Goal: Register for event/course

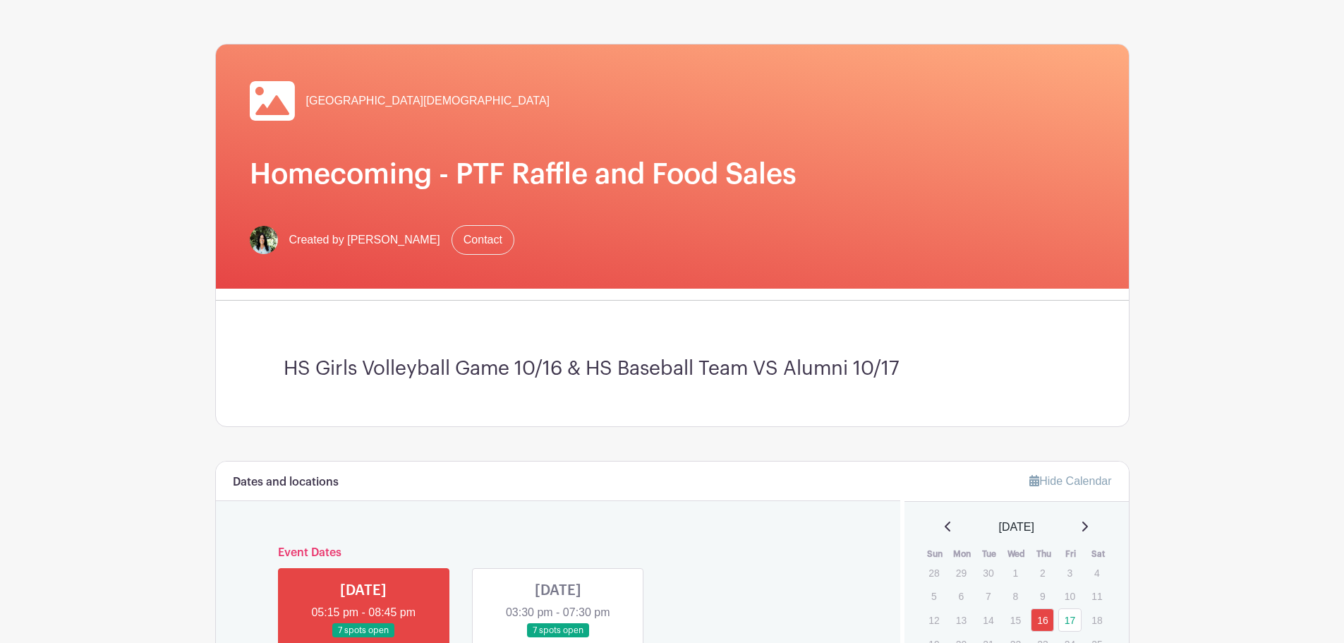
scroll to position [353, 0]
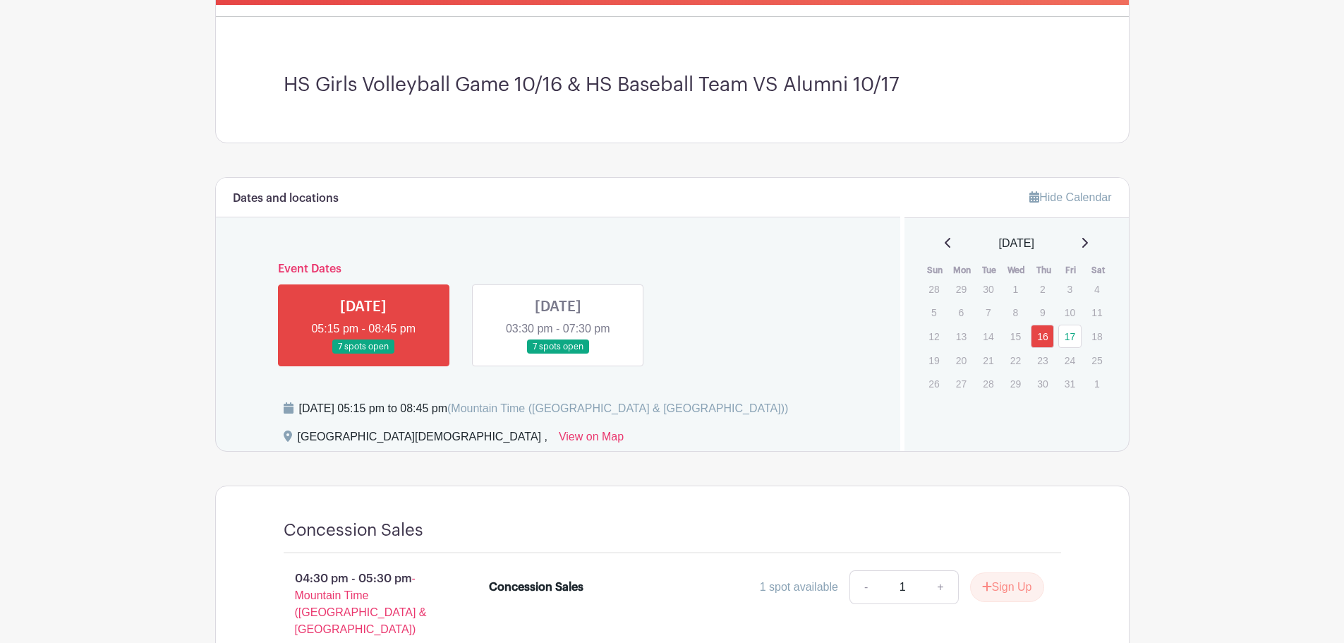
click at [558, 354] on link at bounding box center [558, 354] width 0 height 0
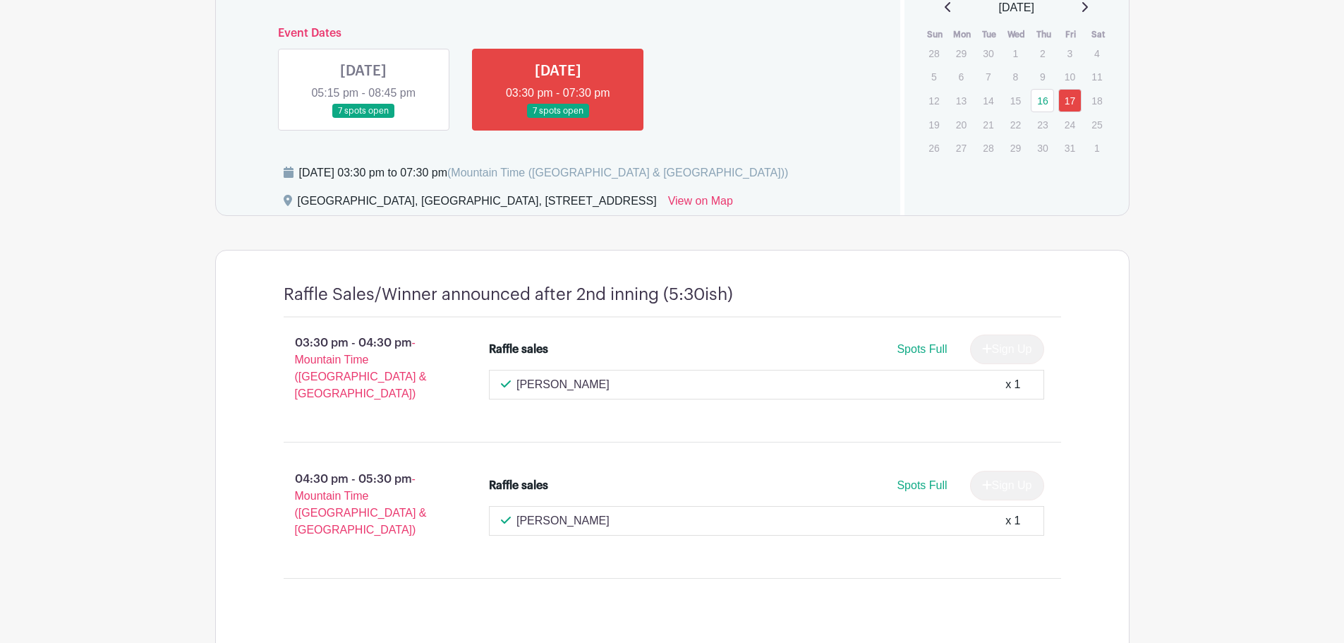
scroll to position [580, 0]
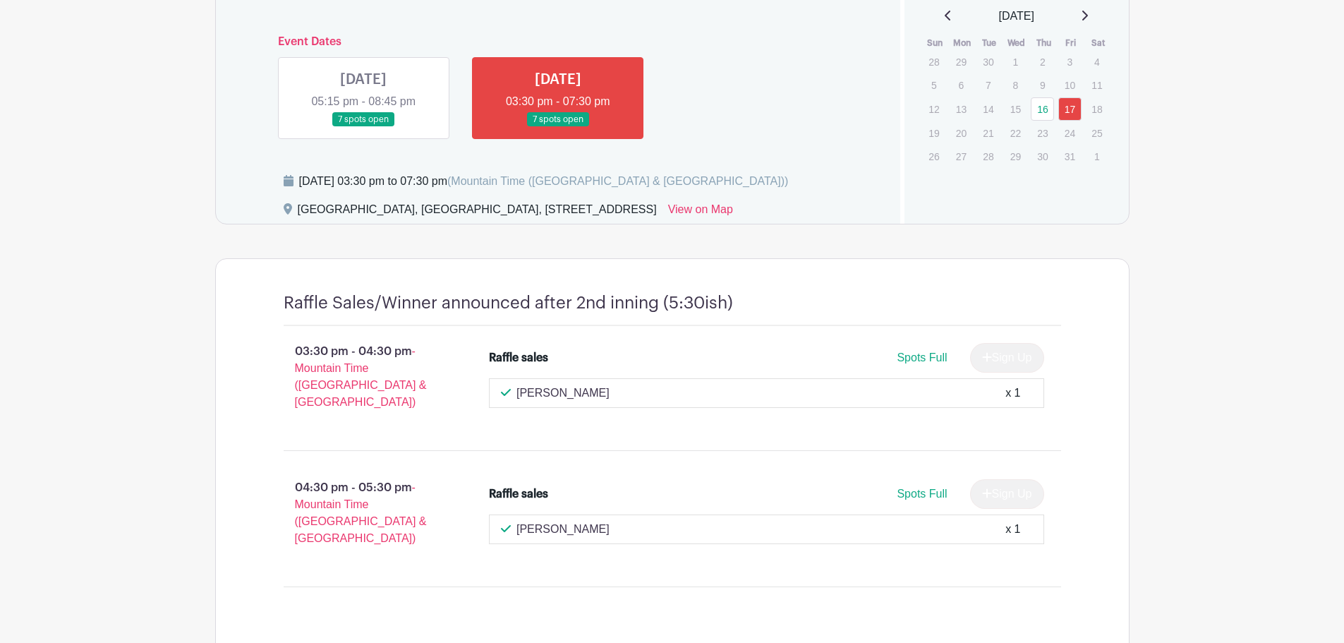
click at [363, 127] on link at bounding box center [363, 127] width 0 height 0
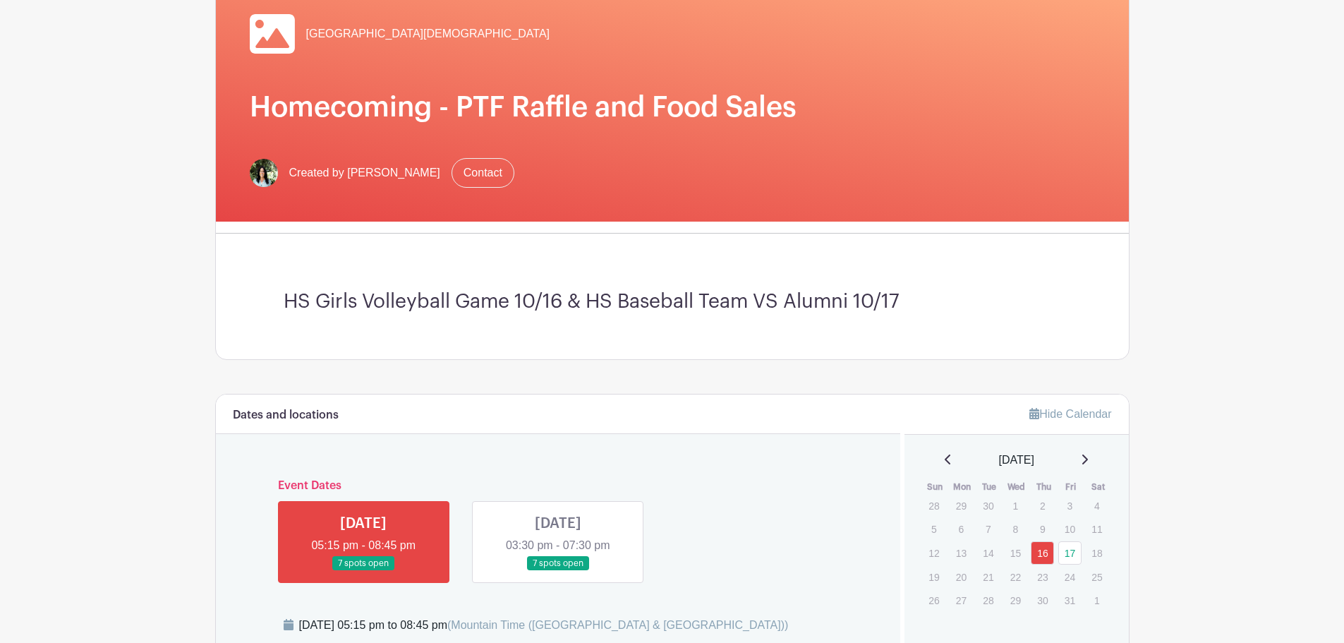
scroll to position [282, 0]
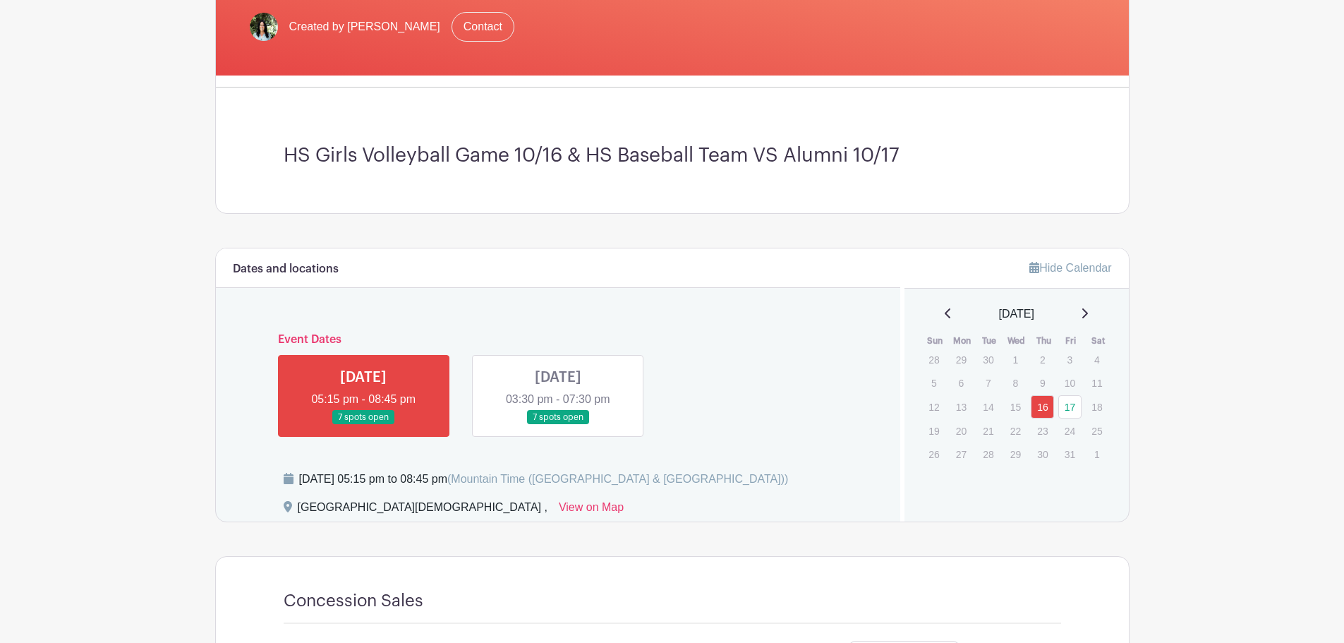
click at [558, 425] on link at bounding box center [558, 425] width 0 height 0
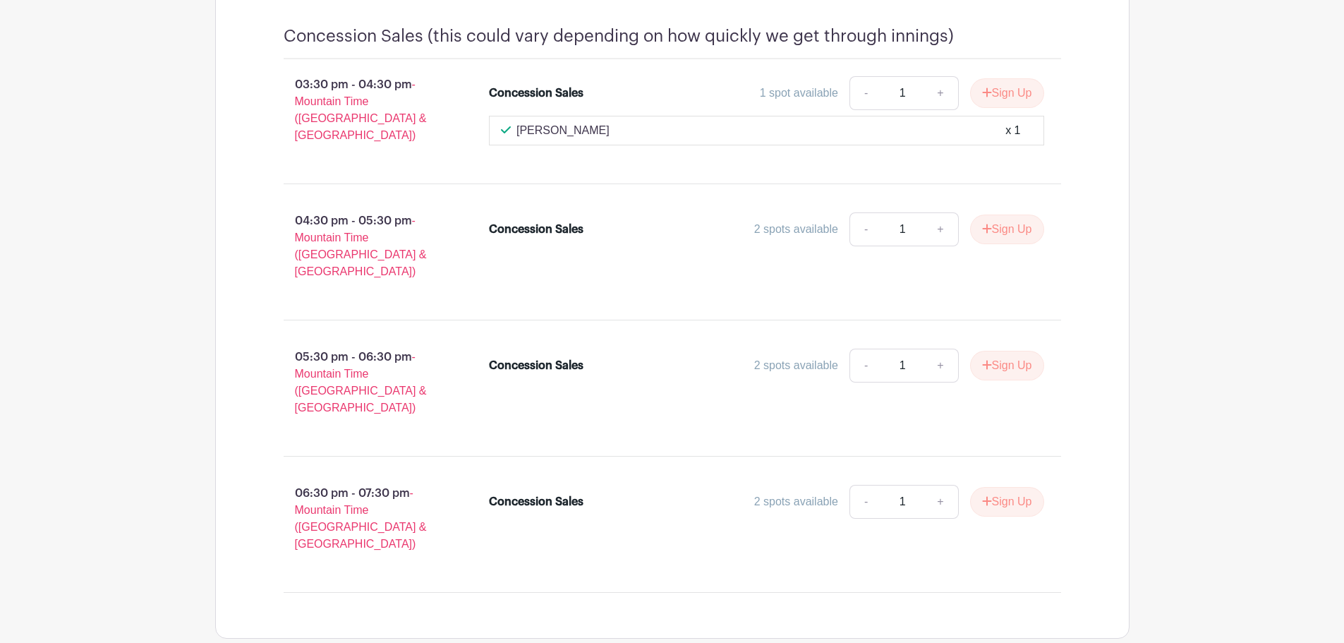
scroll to position [1215, 0]
